Goal: Information Seeking & Learning: Learn about a topic

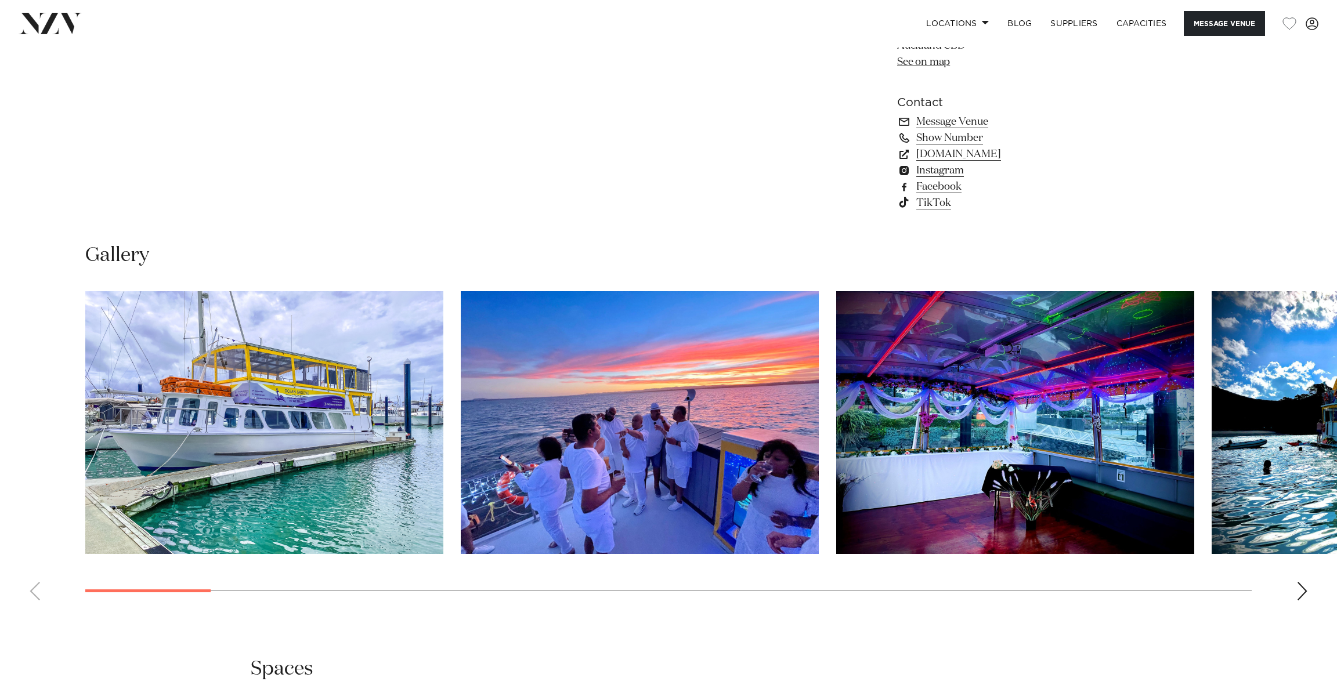
scroll to position [1069, 0]
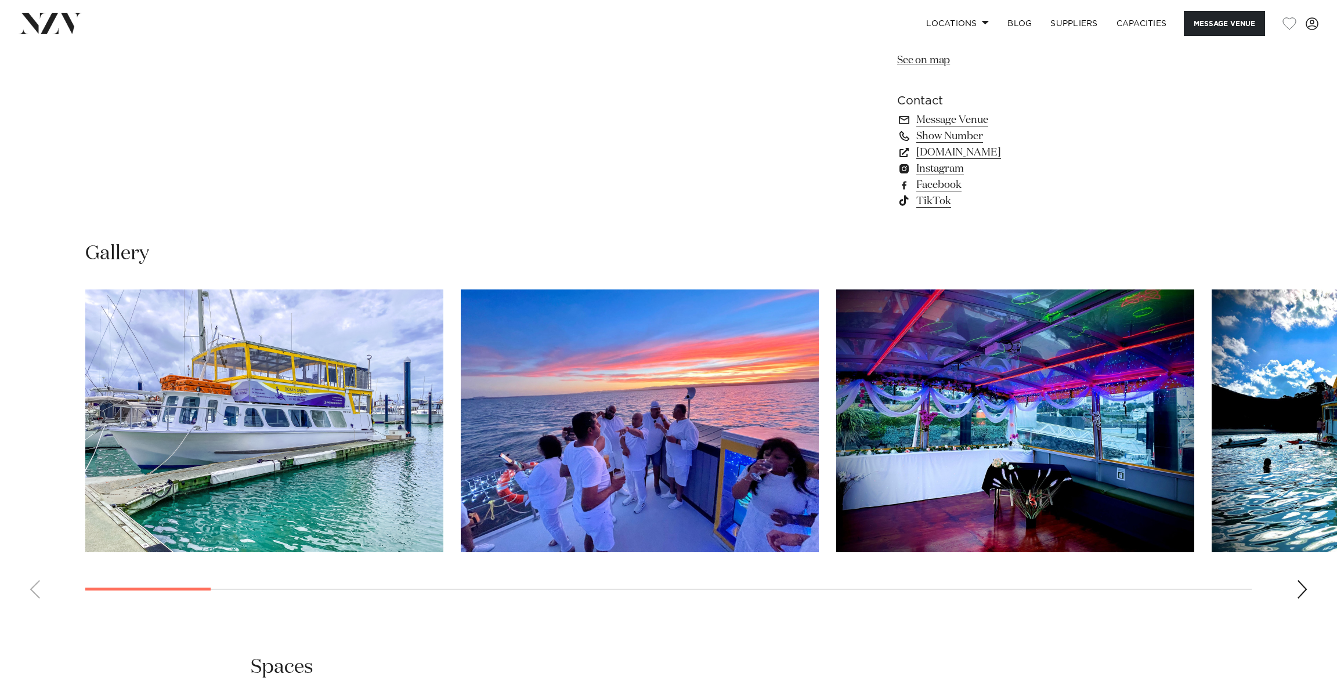
click at [276, 447] on img "1 / 29" at bounding box center [264, 421] width 358 height 263
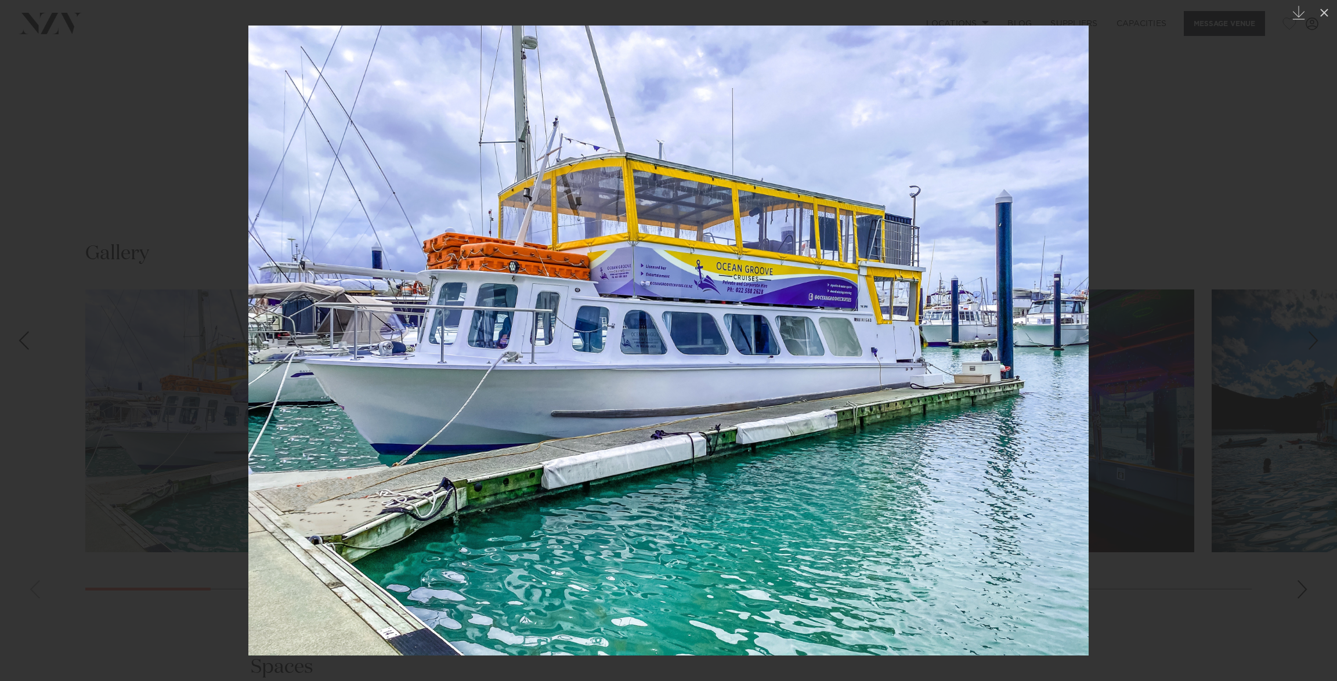
click at [1059, 373] on img at bounding box center [668, 341] width 840 height 630
click at [1325, 13] on icon at bounding box center [1324, 13] width 8 height 8
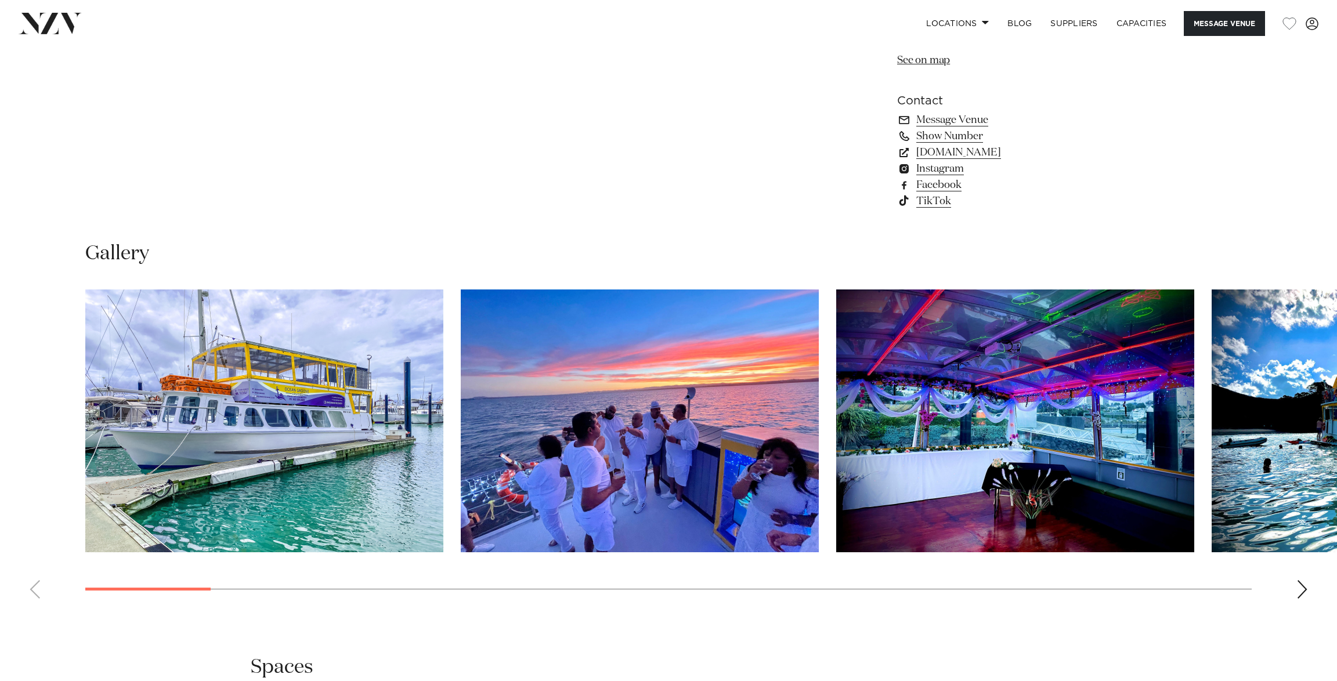
click at [646, 496] on img "2 / 29" at bounding box center [640, 421] width 358 height 263
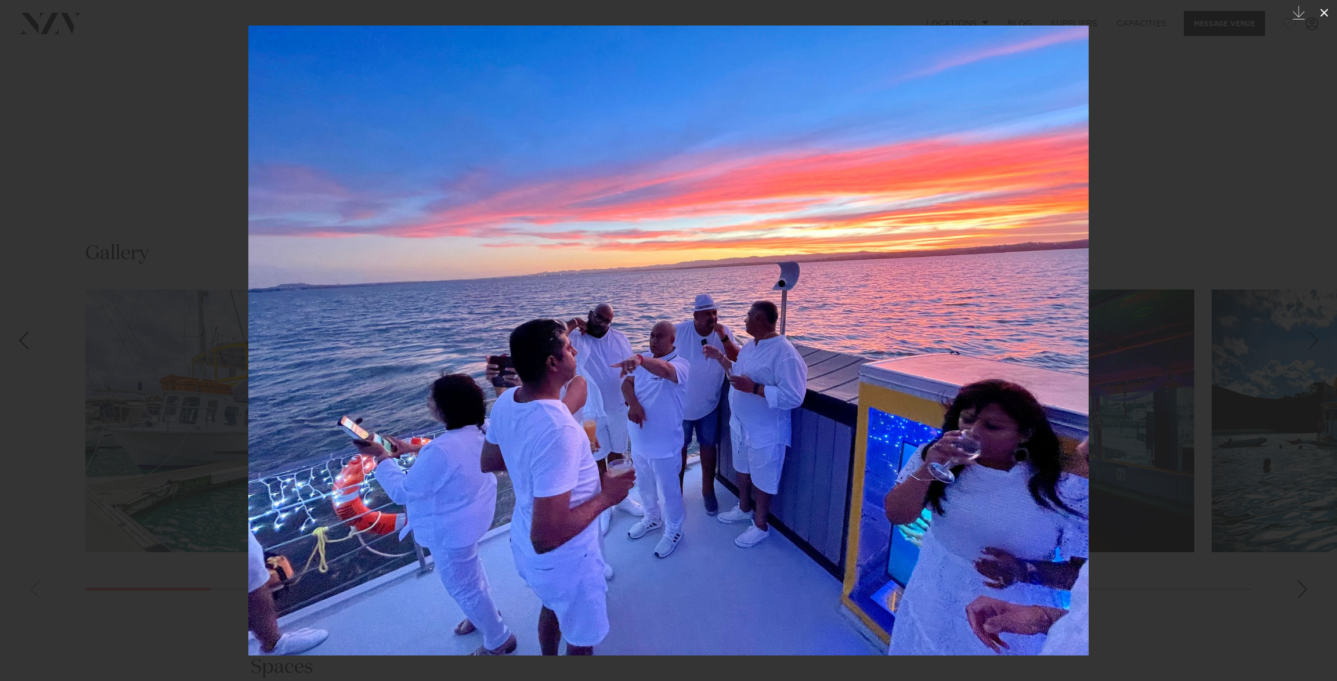
click at [1322, 12] on icon at bounding box center [1325, 13] width 14 height 14
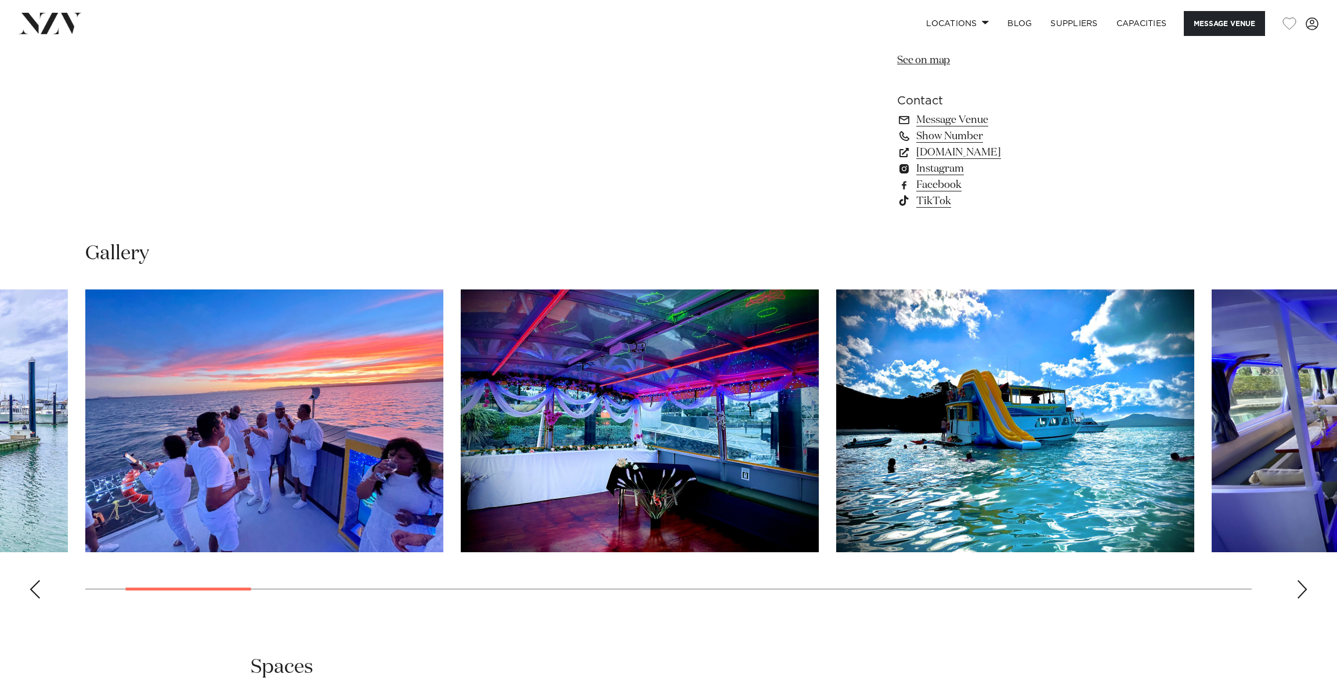
click at [1028, 488] on img "4 / 29" at bounding box center [1015, 421] width 358 height 263
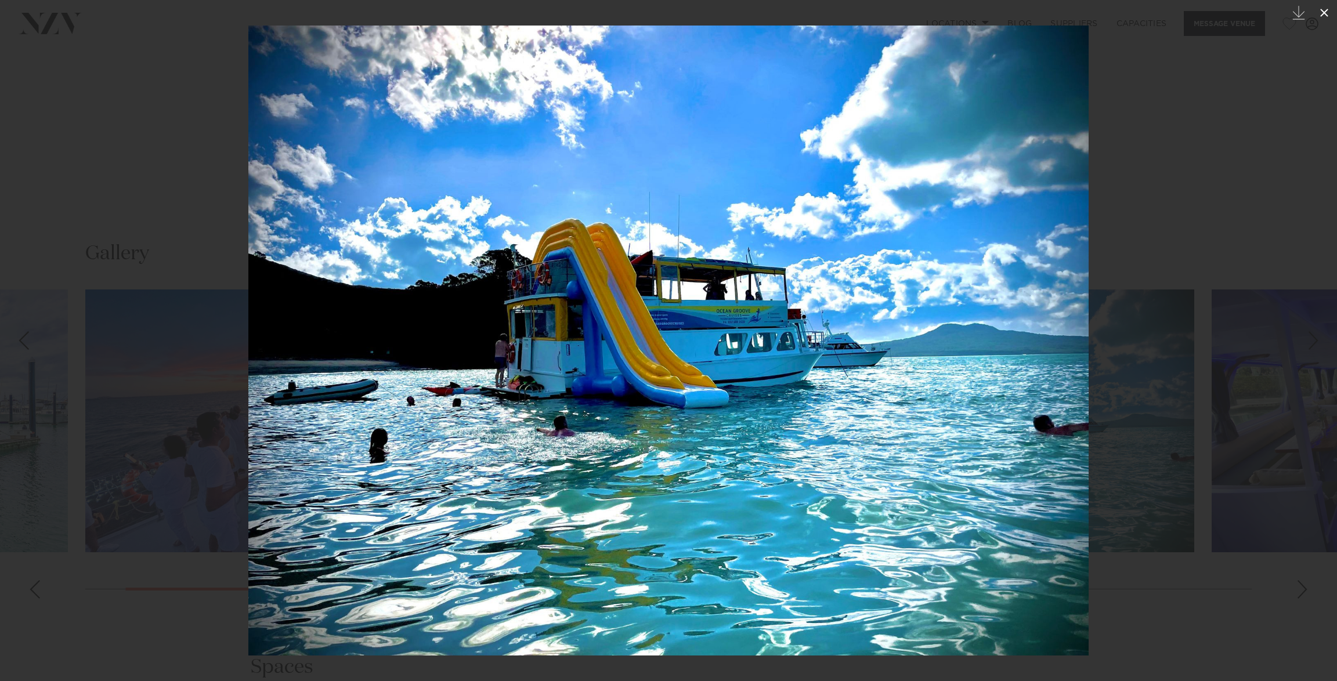
click at [1327, 9] on icon at bounding box center [1325, 13] width 14 height 14
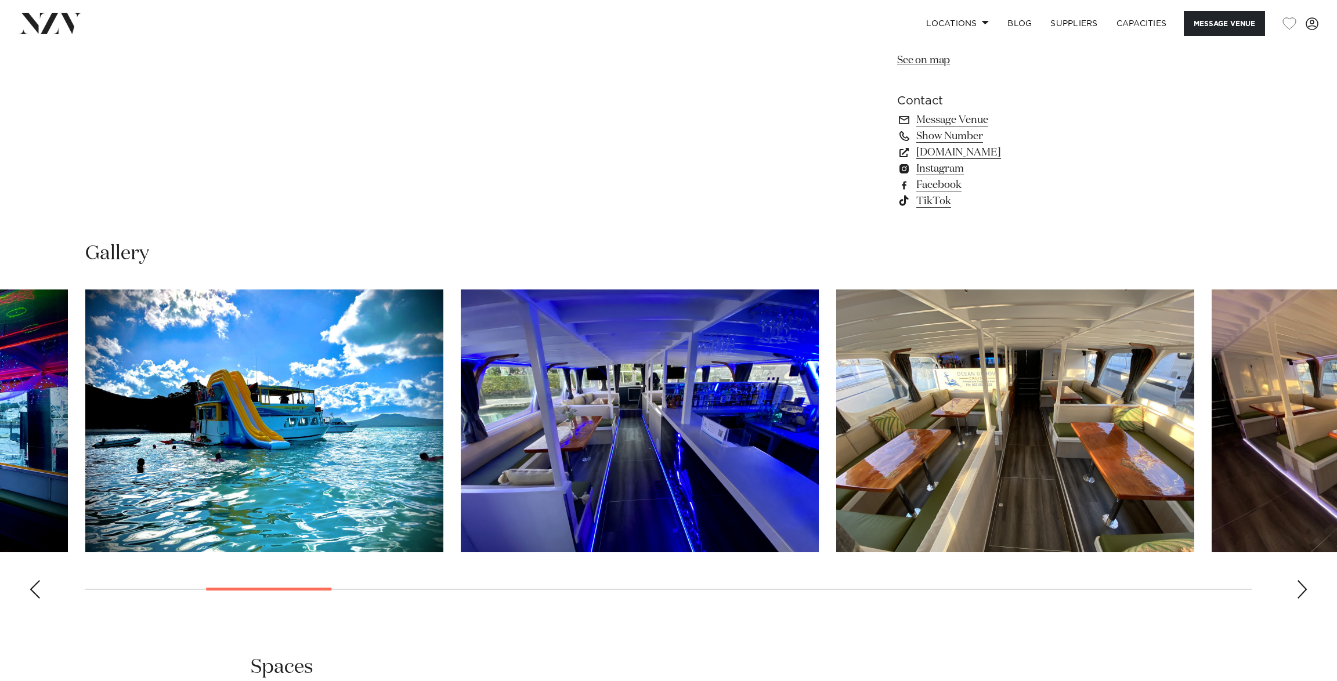
click at [706, 461] on img "5 / 29" at bounding box center [640, 421] width 358 height 263
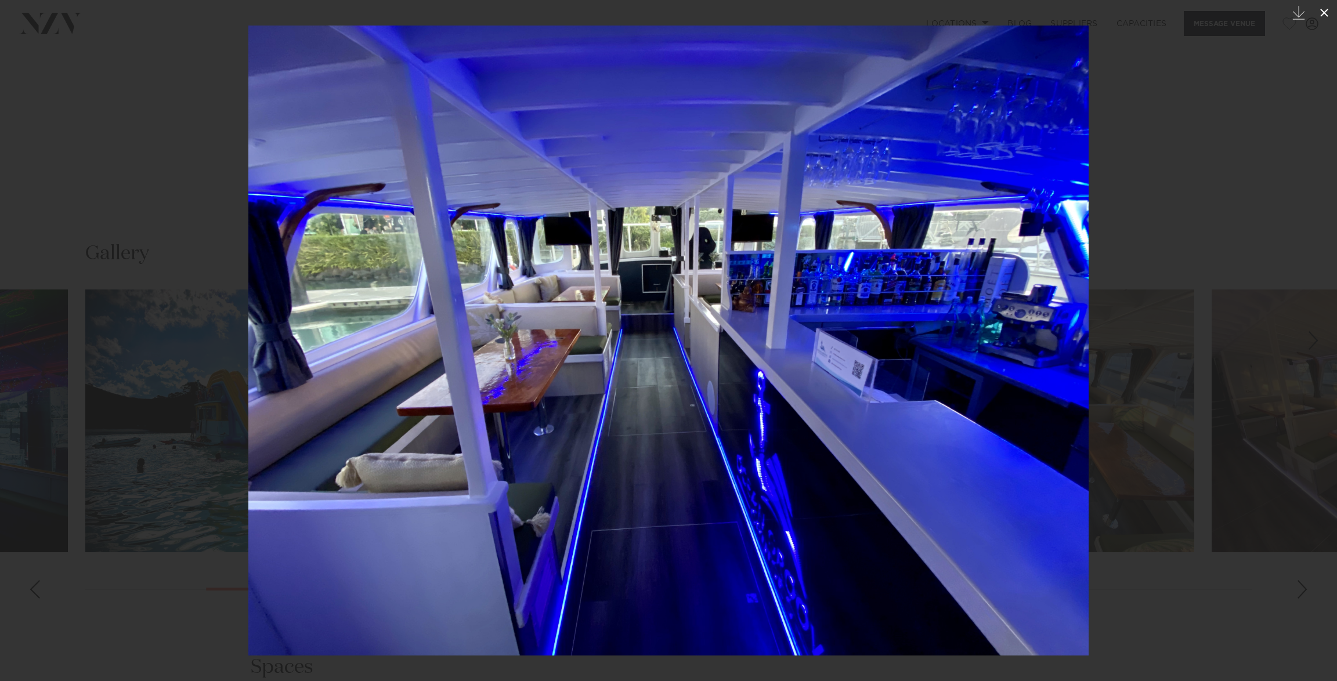
click at [1329, 13] on icon at bounding box center [1325, 13] width 14 height 14
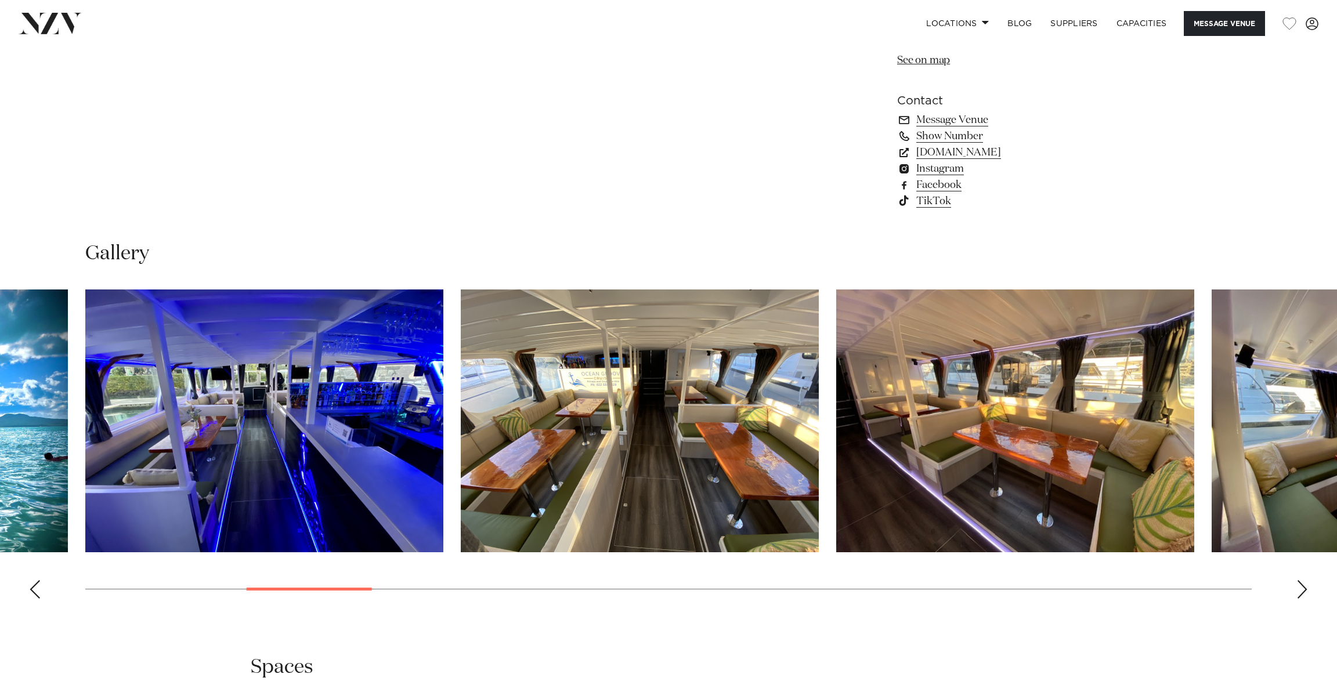
click at [1086, 551] on img "7 / 29" at bounding box center [1015, 421] width 358 height 263
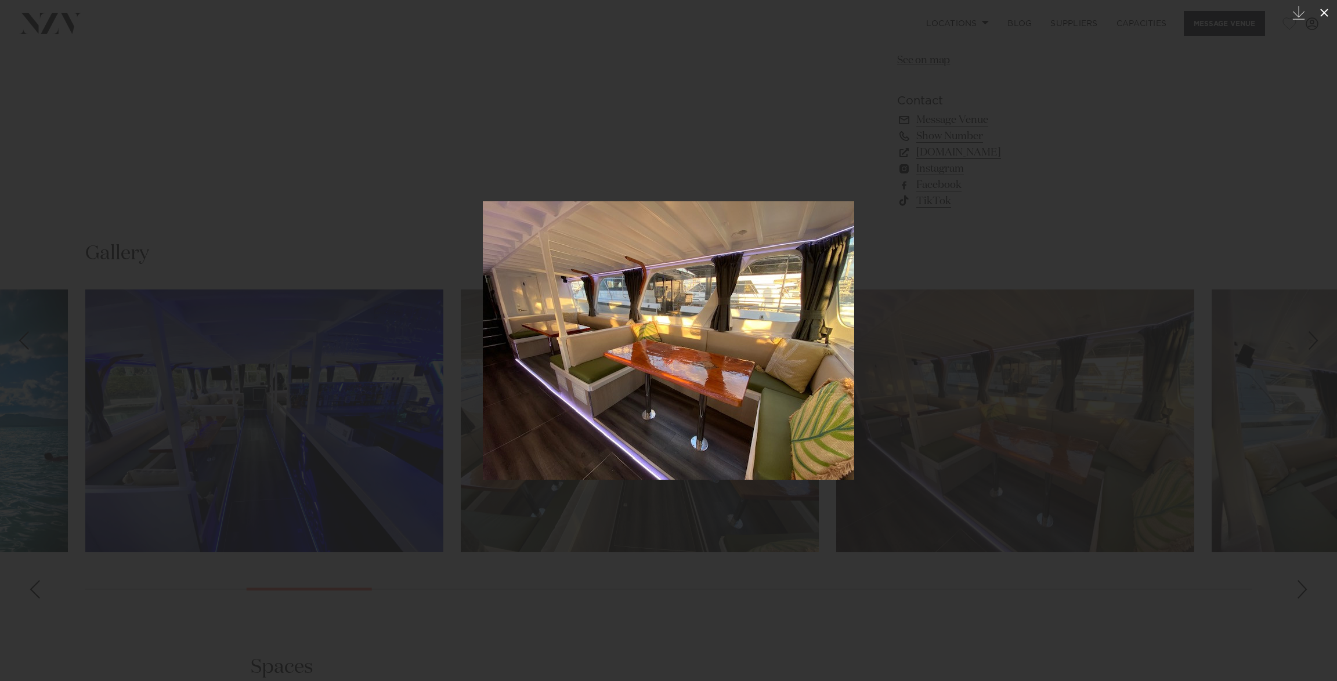
click at [1319, 10] on icon at bounding box center [1325, 13] width 14 height 14
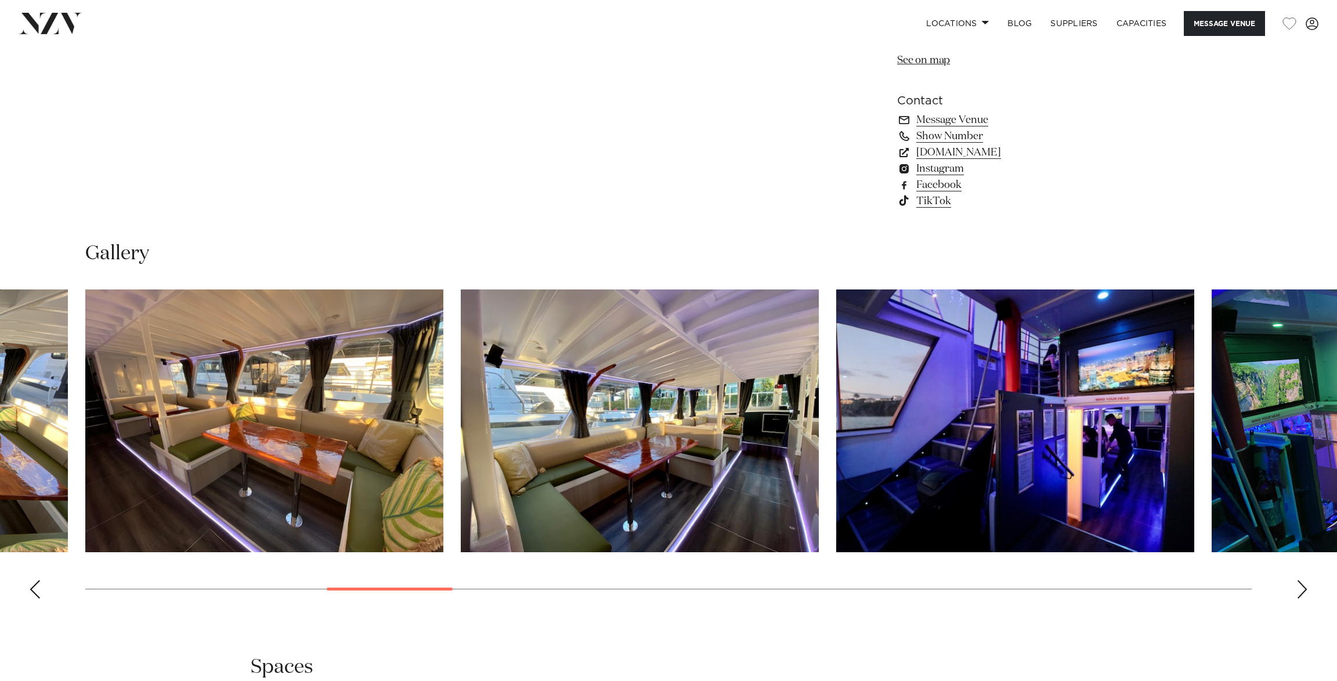
click at [1134, 454] on img "9 / 29" at bounding box center [1015, 421] width 358 height 263
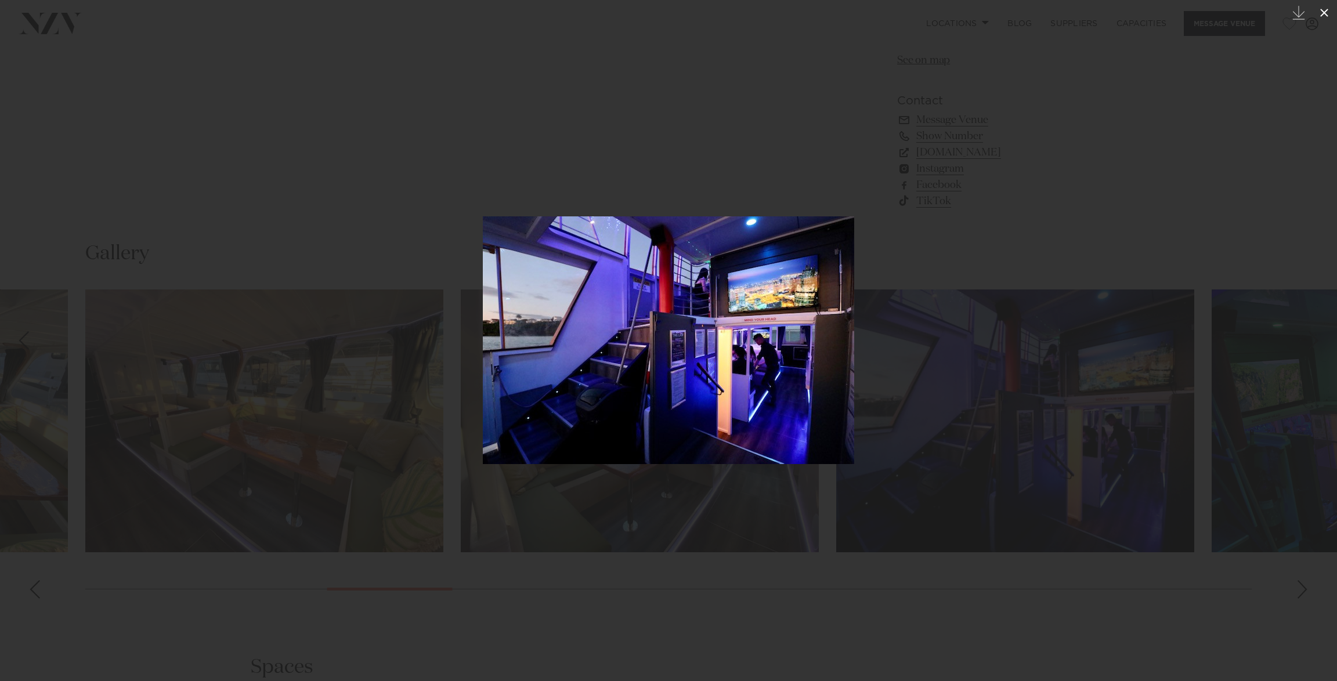
click at [1325, 14] on icon at bounding box center [1324, 13] width 8 height 8
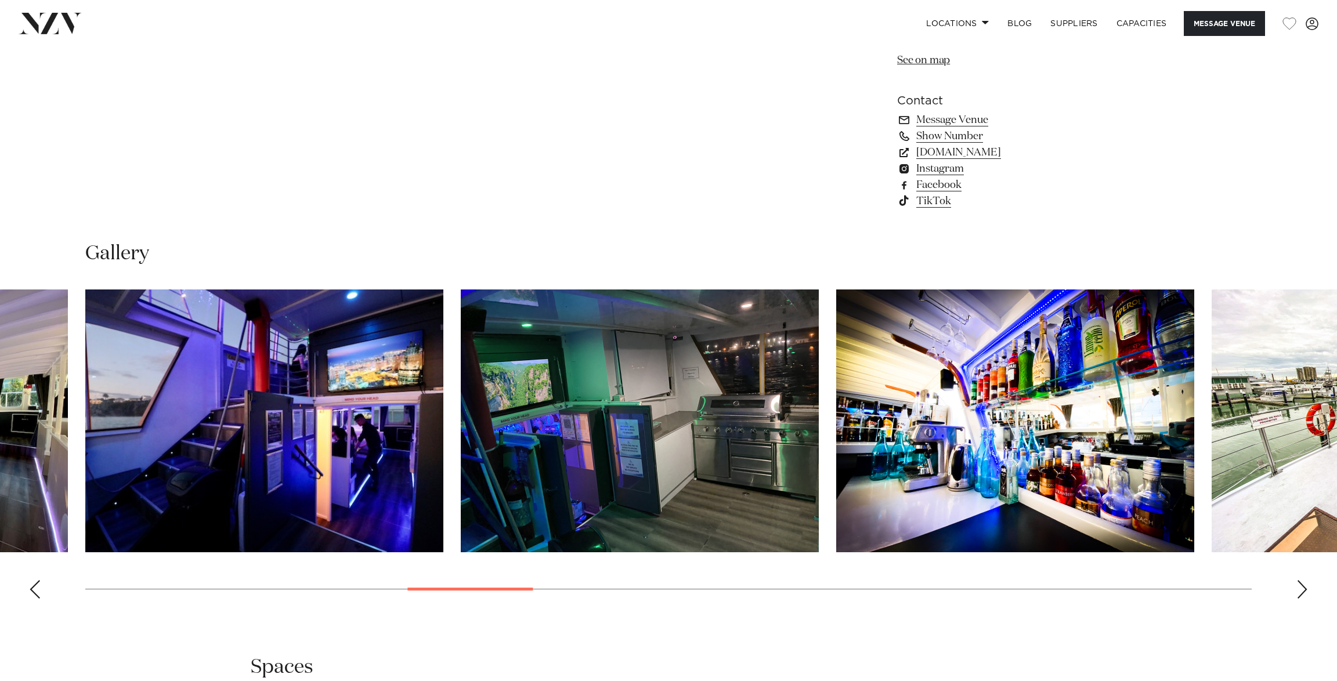
click at [641, 472] on img "10 / 29" at bounding box center [640, 421] width 358 height 263
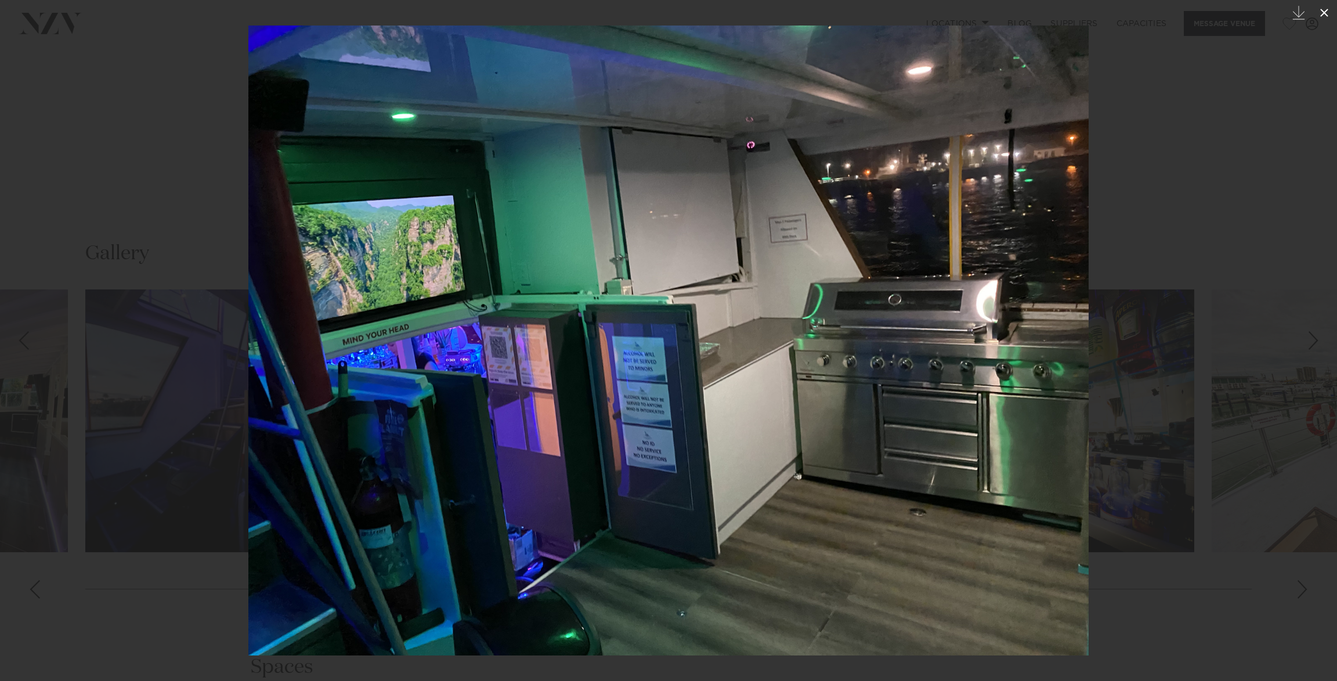
click at [1327, 12] on icon at bounding box center [1325, 13] width 14 height 14
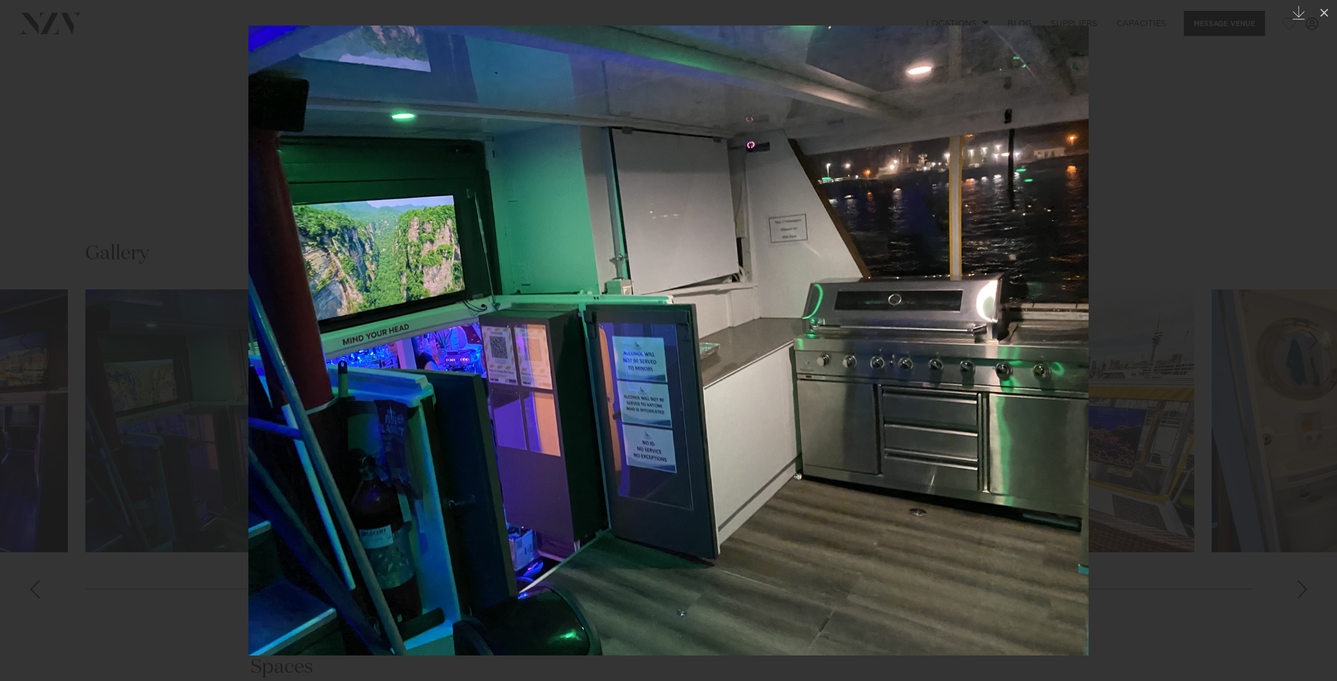
scroll to position [1069, 0]
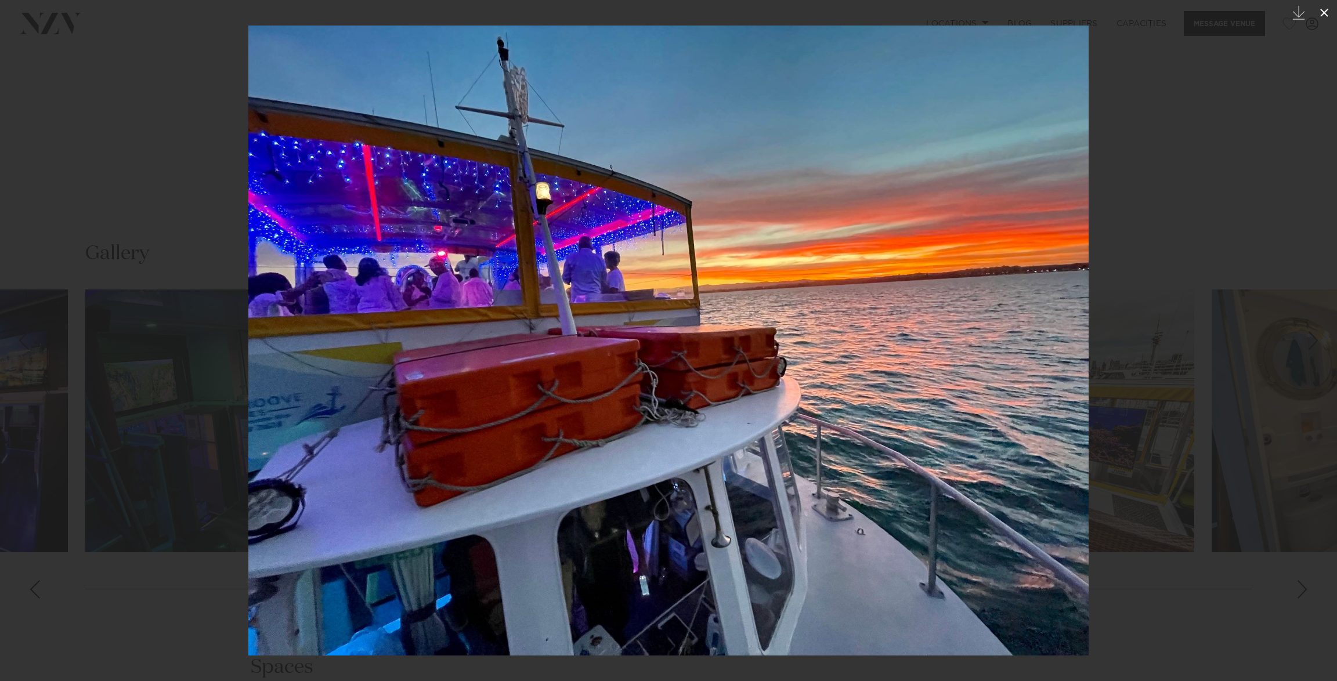
click at [1318, 20] on button at bounding box center [1325, 13] width 26 height 26
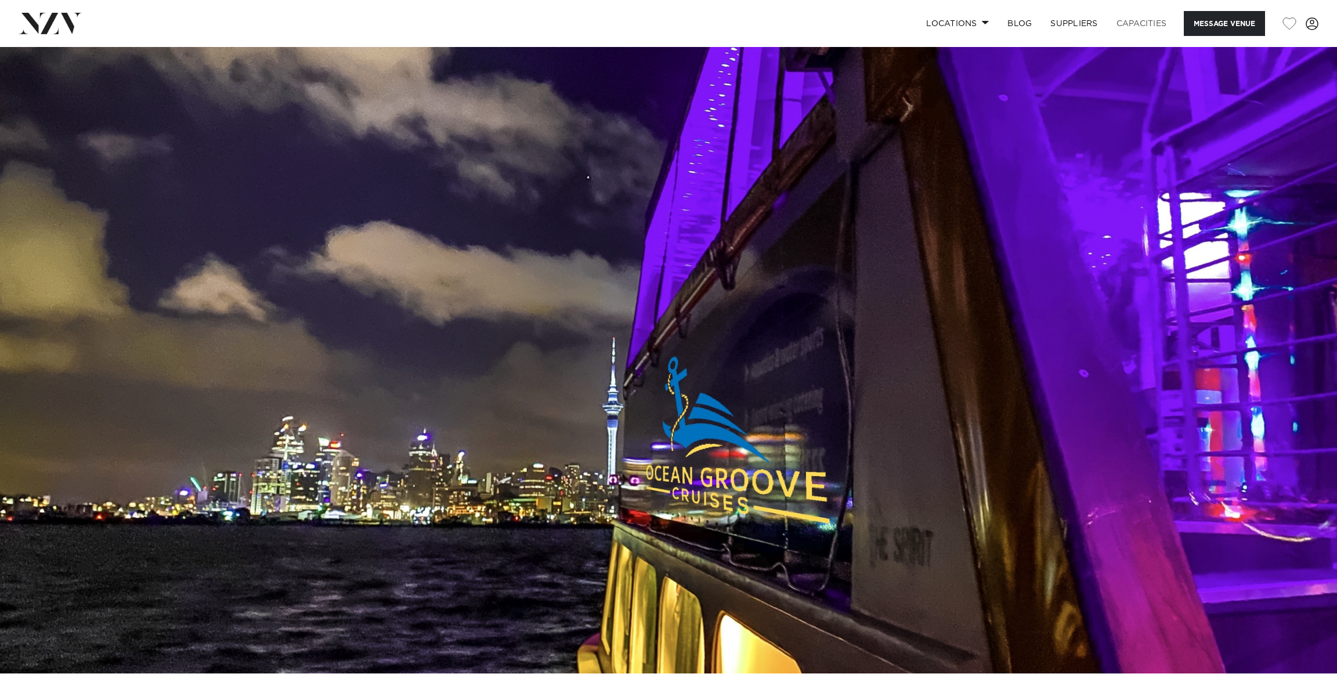
click at [1148, 23] on link "Capacities" at bounding box center [1141, 23] width 69 height 25
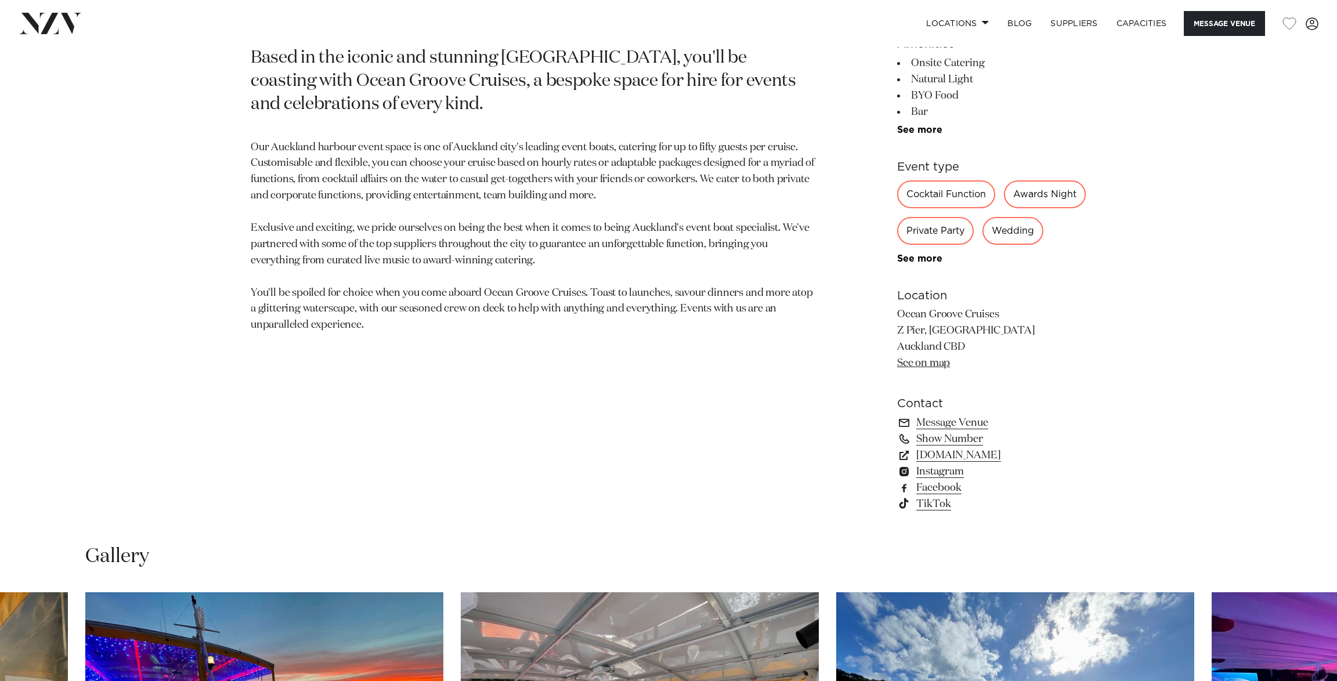
scroll to position [768, 0]
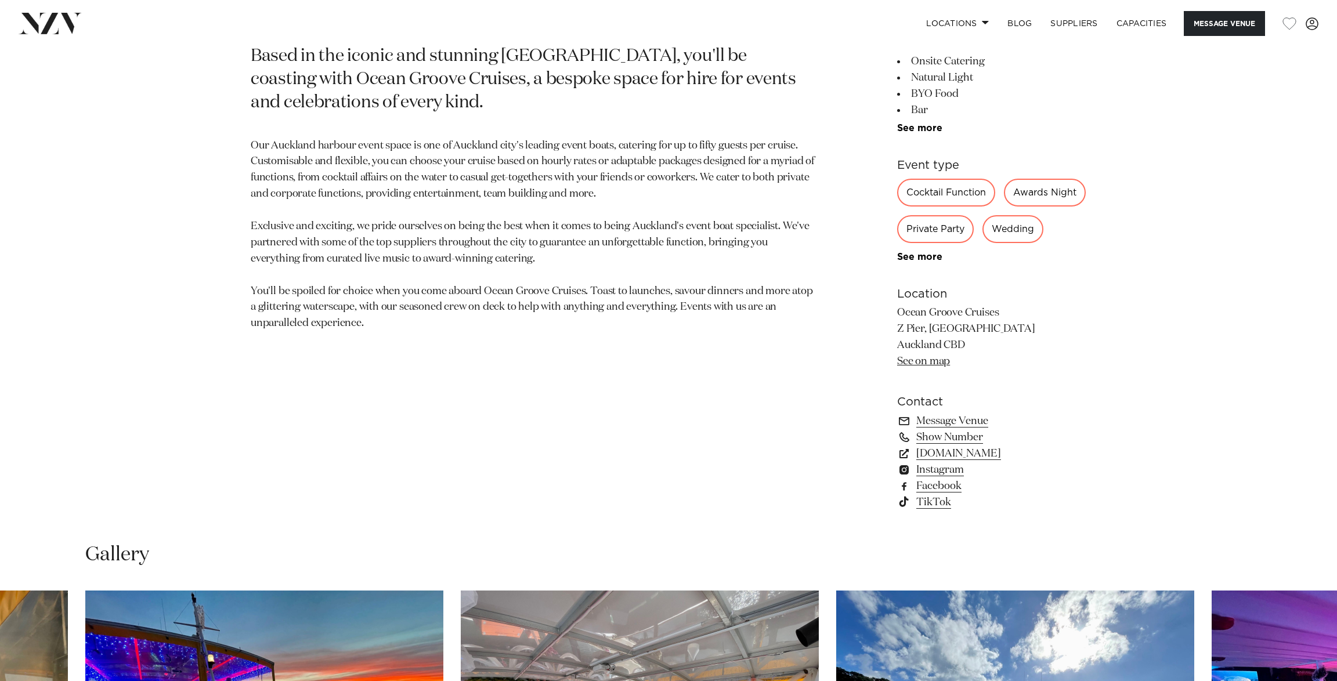
click at [974, 232] on div "Private Party" at bounding box center [935, 229] width 77 height 28
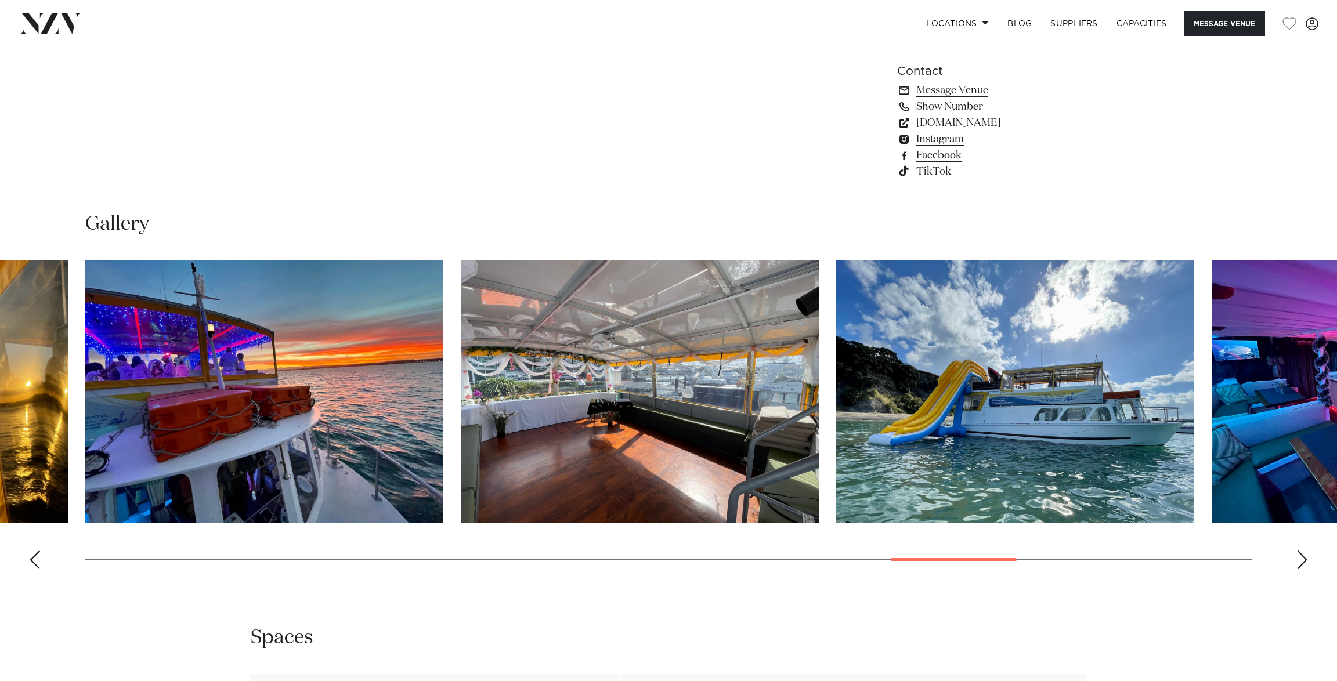
scroll to position [1102, 0]
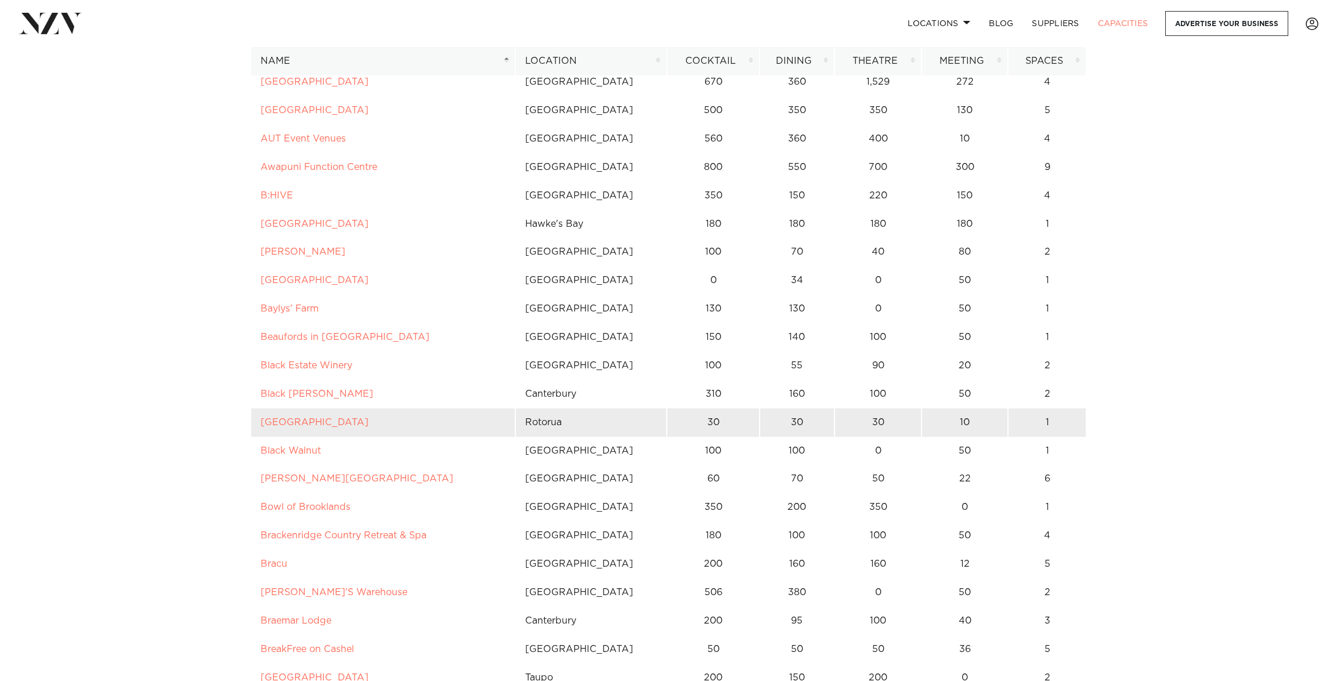
scroll to position [531, 0]
